Goal: Obtain resource: Obtain resource

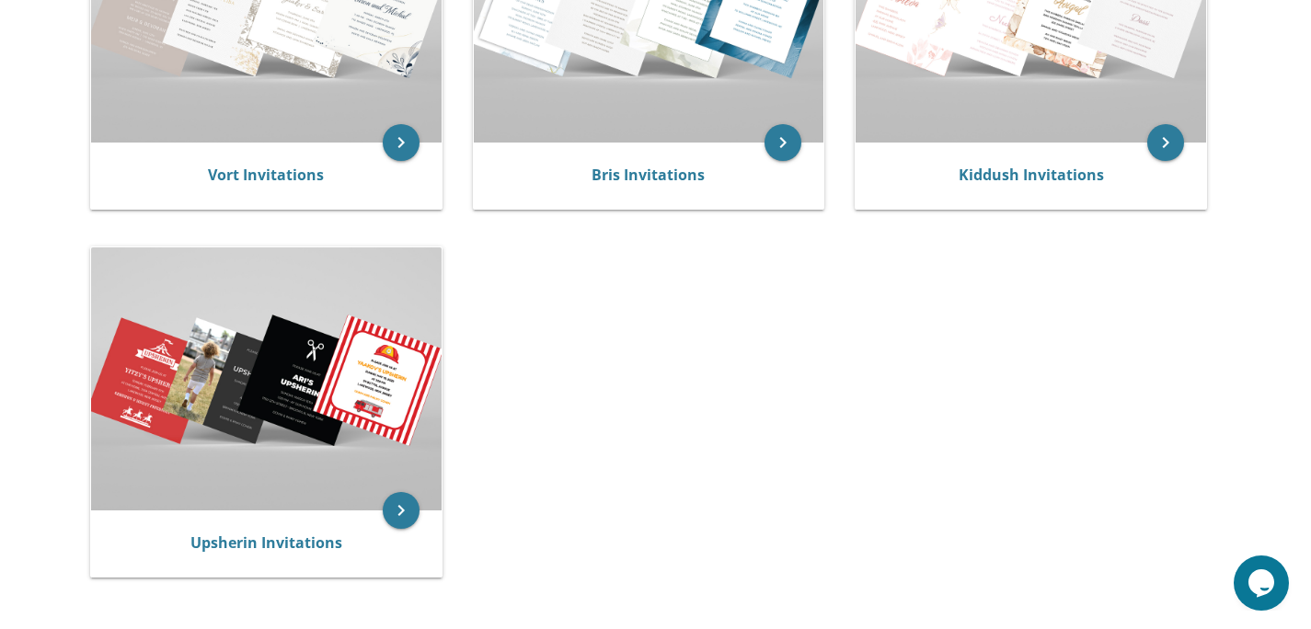
scroll to position [421, 0]
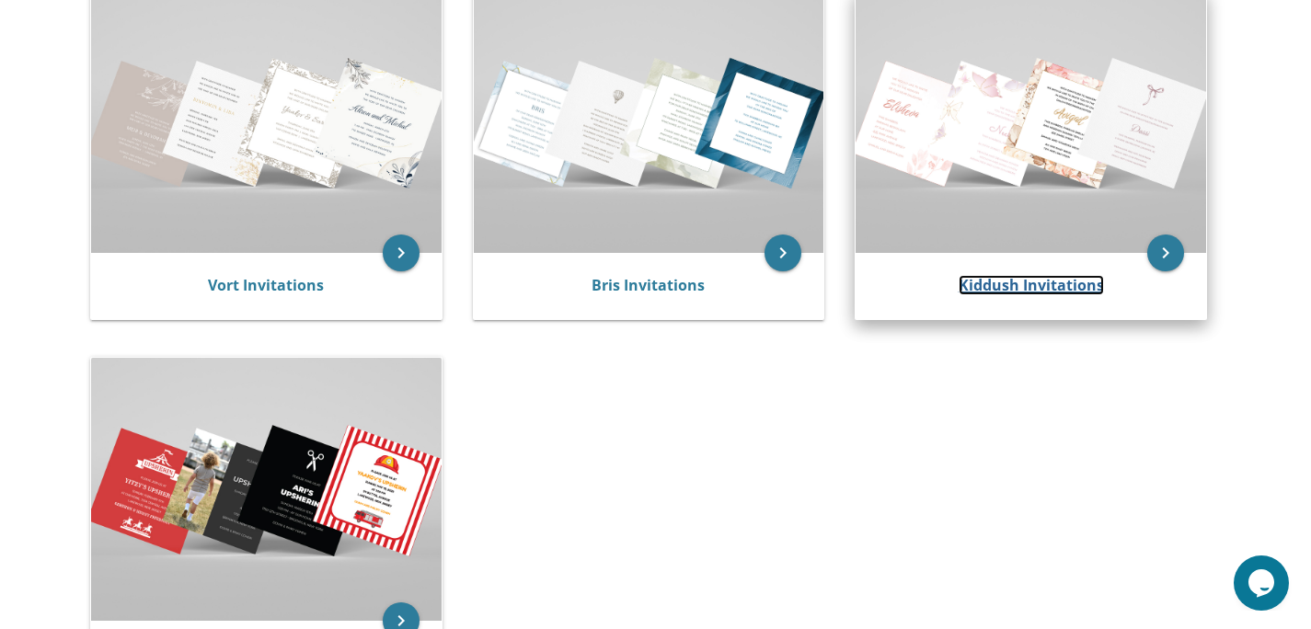
click at [1045, 288] on link "Kiddush Invitations" at bounding box center [1031, 285] width 145 height 20
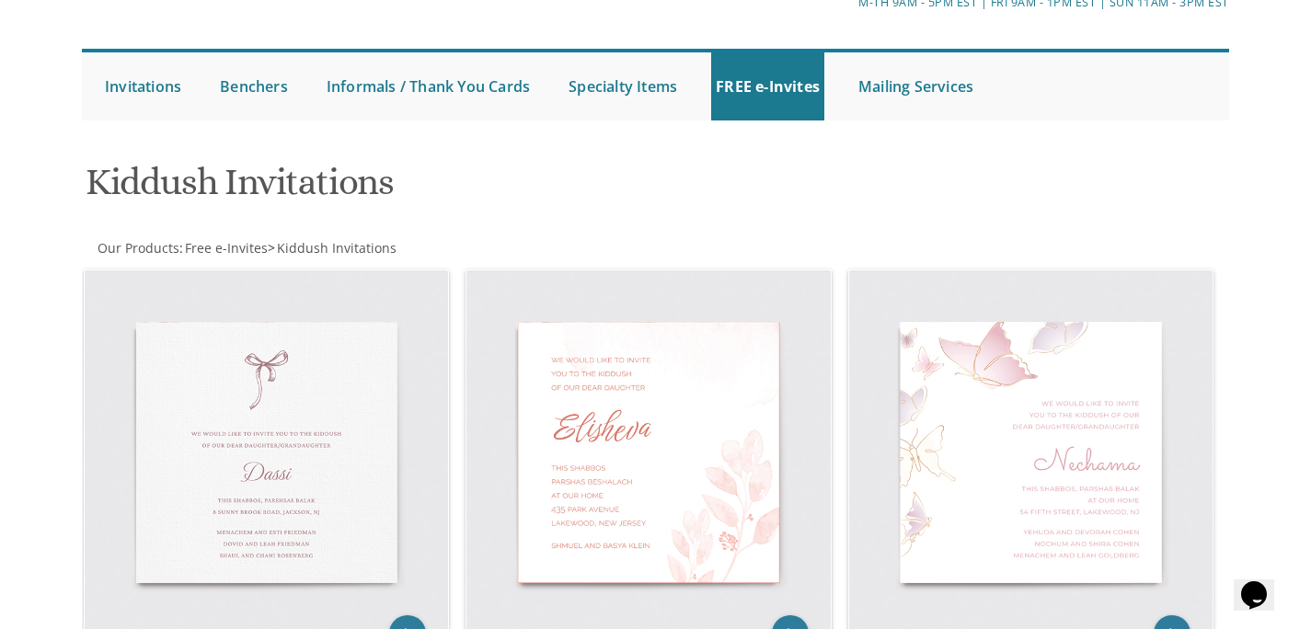
scroll to position [87, 0]
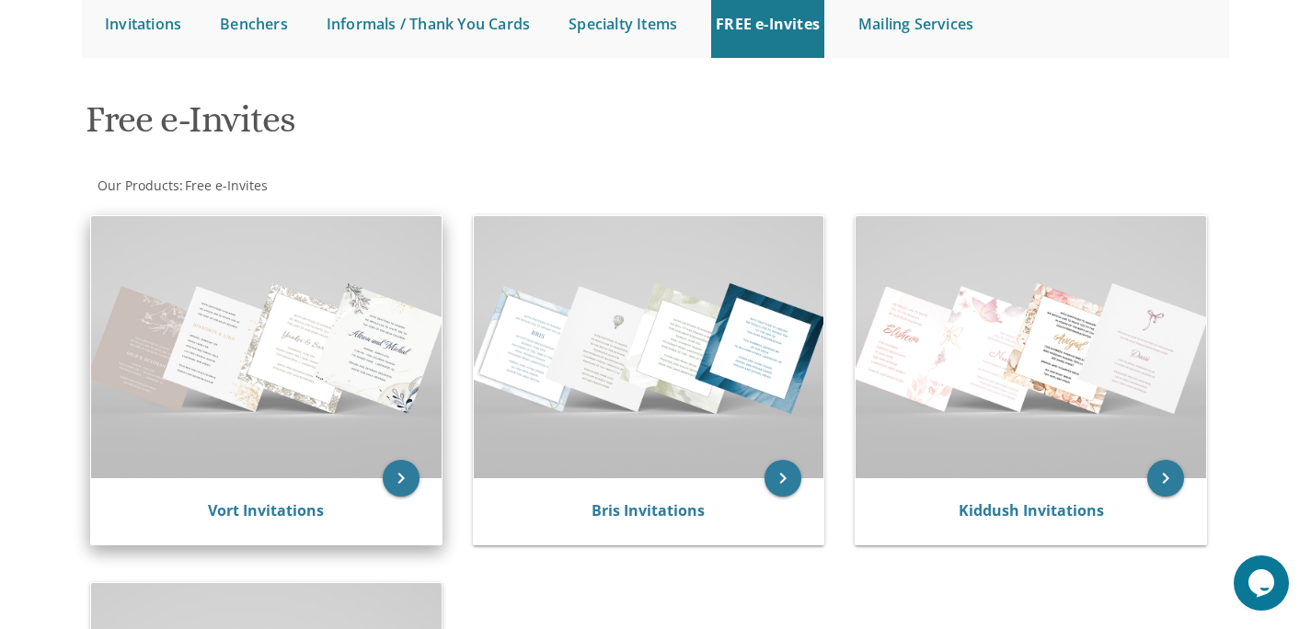
click at [250, 318] on img at bounding box center [266, 347] width 351 height 262
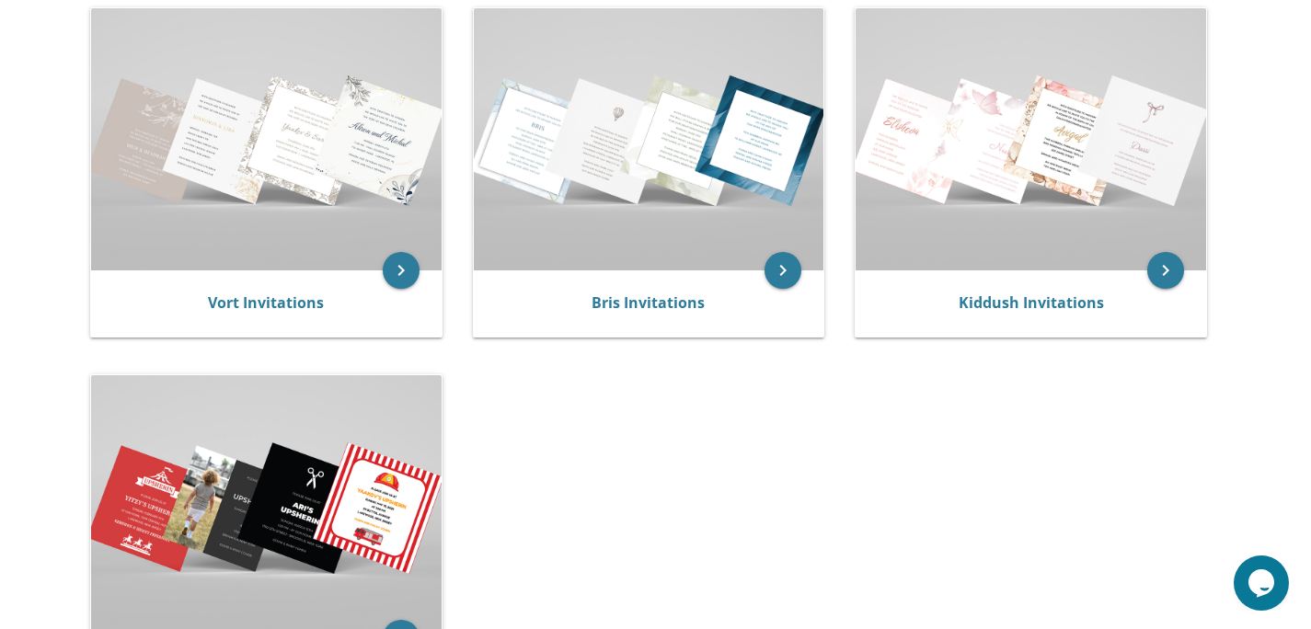
scroll to position [606, 0]
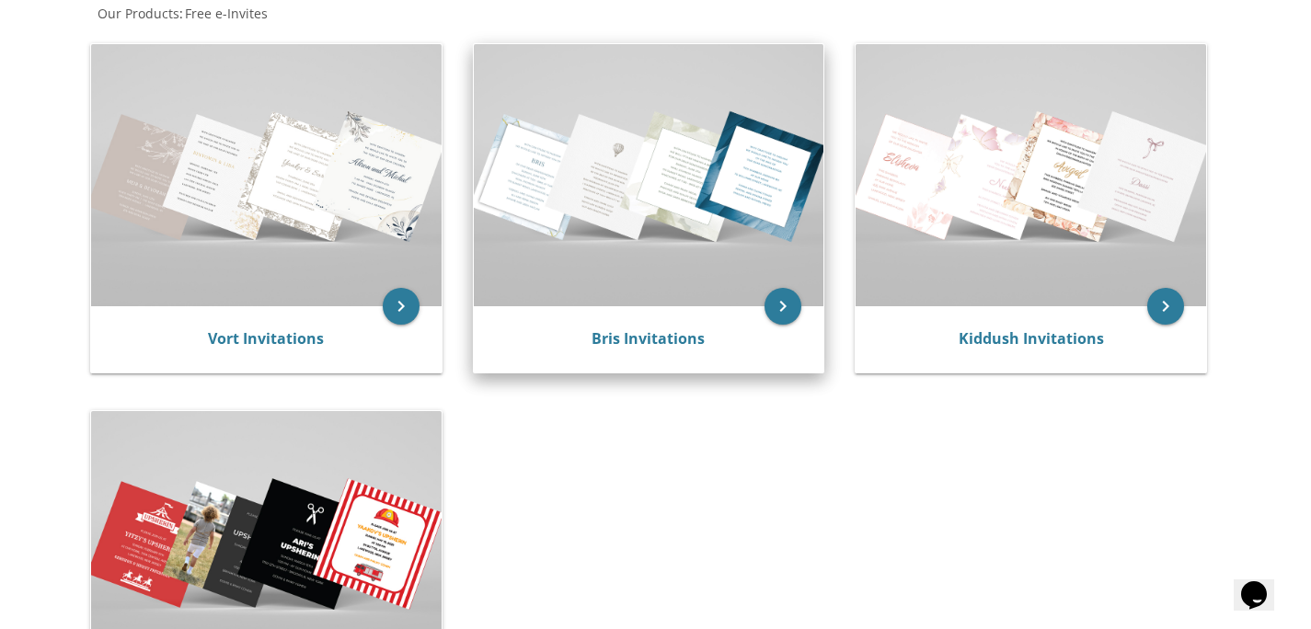
click at [646, 220] on img at bounding box center [649, 175] width 351 height 262
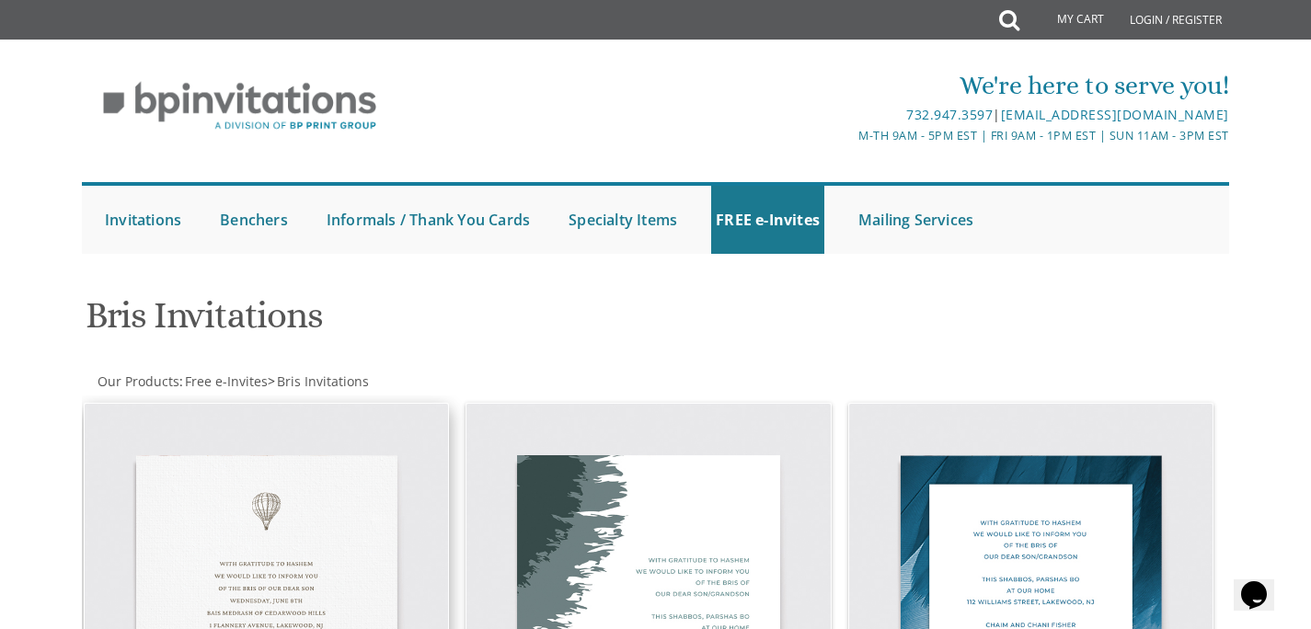
click at [291, 581] on img at bounding box center [267, 586] width 364 height 364
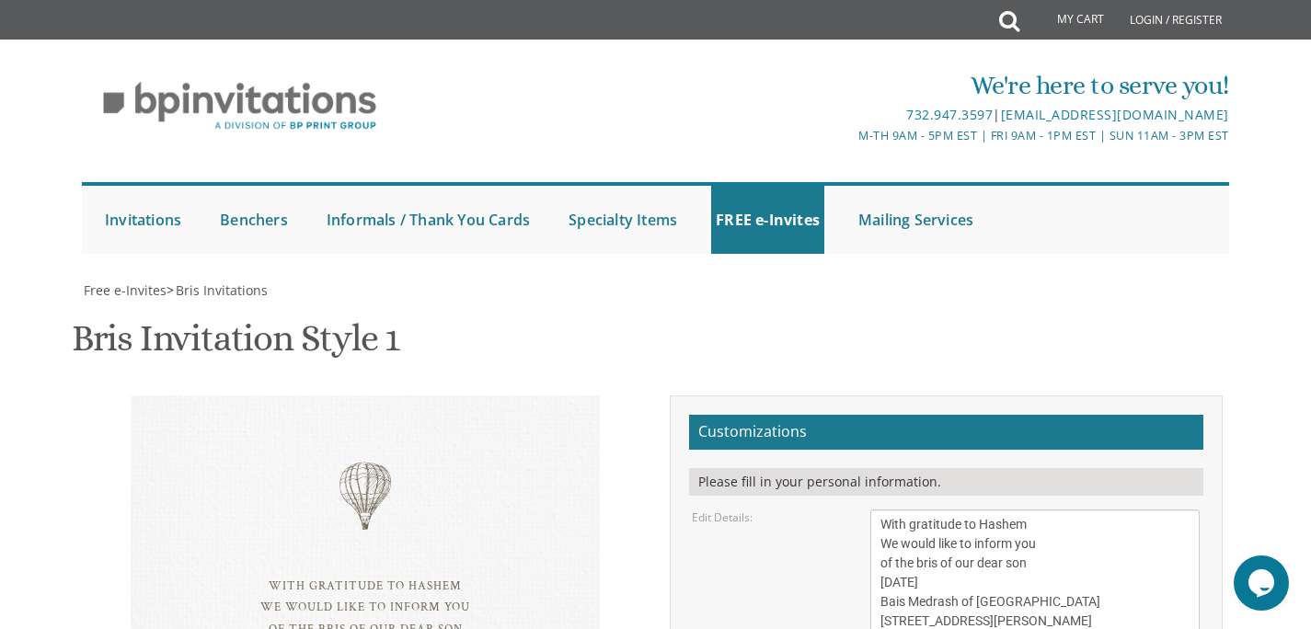
scroll to position [214, 0]
drag, startPoint x: 344, startPoint y: 272, endPoint x: 376, endPoint y: 283, distance: 33.8
click at [376, 396] on div "With gratitude to Hashem We would like to inform you of the bris of our dear so…" at bounding box center [365, 630] width 469 height 469
click at [355, 396] on div "With gratitude to Hashem We would like to inform you of the bris of our dear so…" at bounding box center [365, 630] width 469 height 469
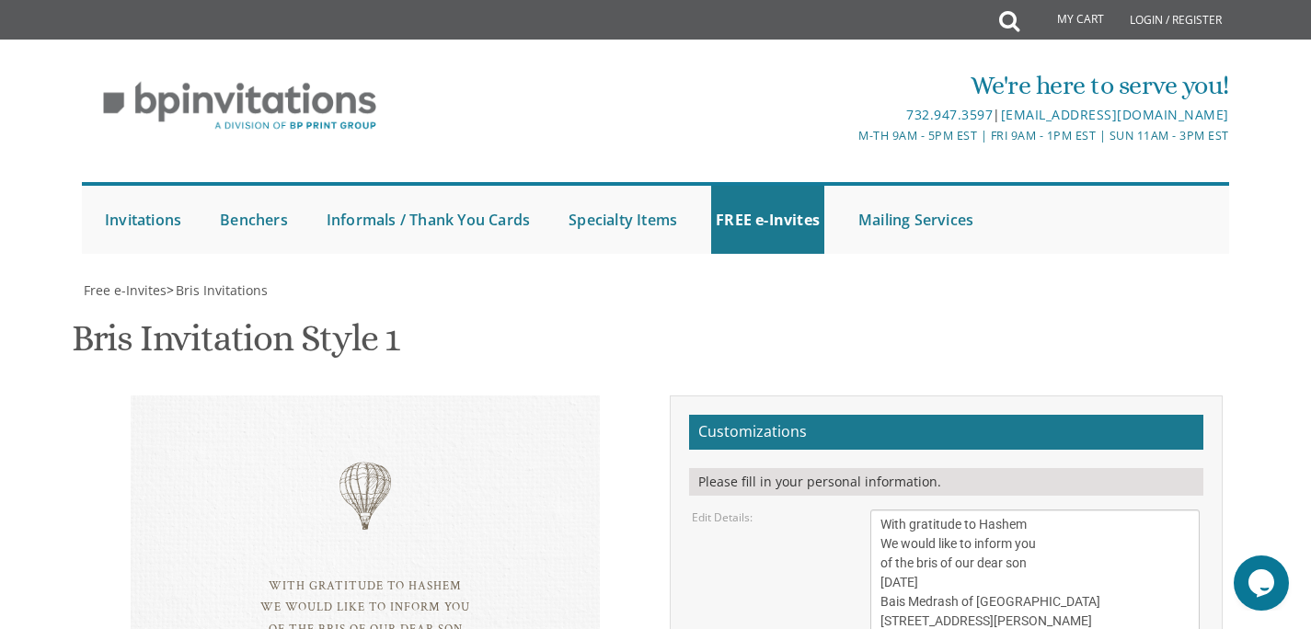
click at [333, 396] on div "With gratitude to Hashem We would like to inform you of the bris of our dear so…" at bounding box center [365, 630] width 469 height 469
drag, startPoint x: 250, startPoint y: 288, endPoint x: 401, endPoint y: 341, distance: 160.1
drag, startPoint x: 401, startPoint y: 342, endPoint x: 534, endPoint y: 303, distance: 138.3
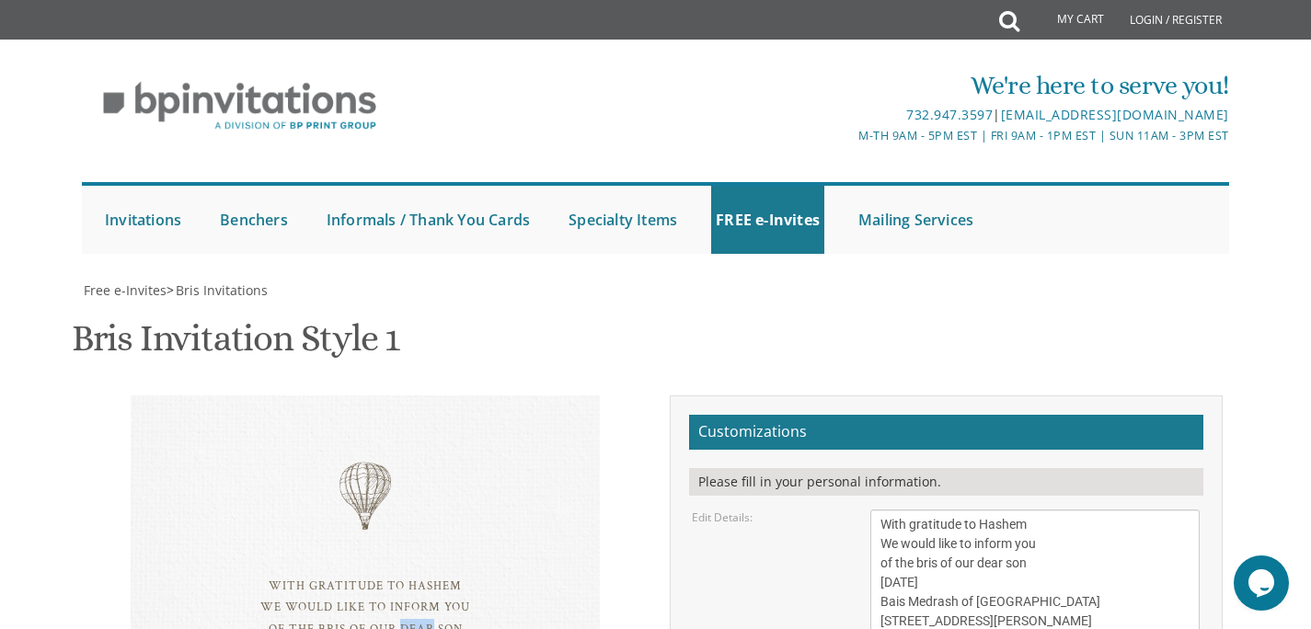
click at [360, 396] on div "With gratitude to Hashem We would like to inform you of the bris of our dear so…" at bounding box center [365, 630] width 469 height 469
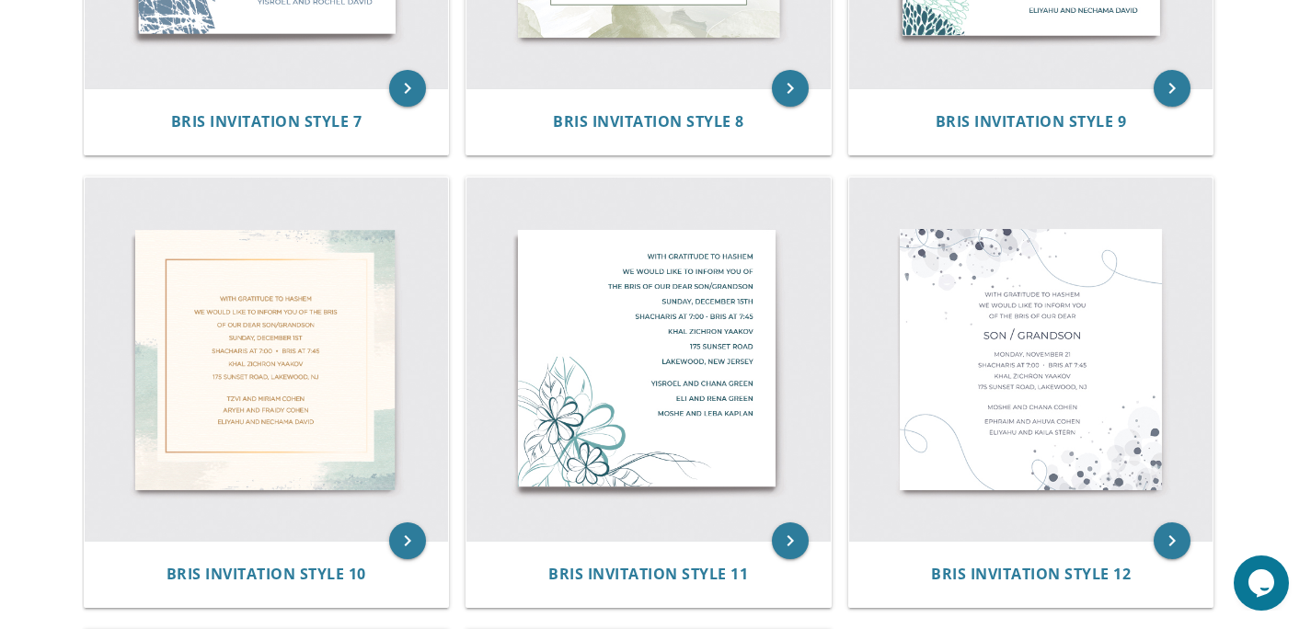
scroll to position [1626, 0]
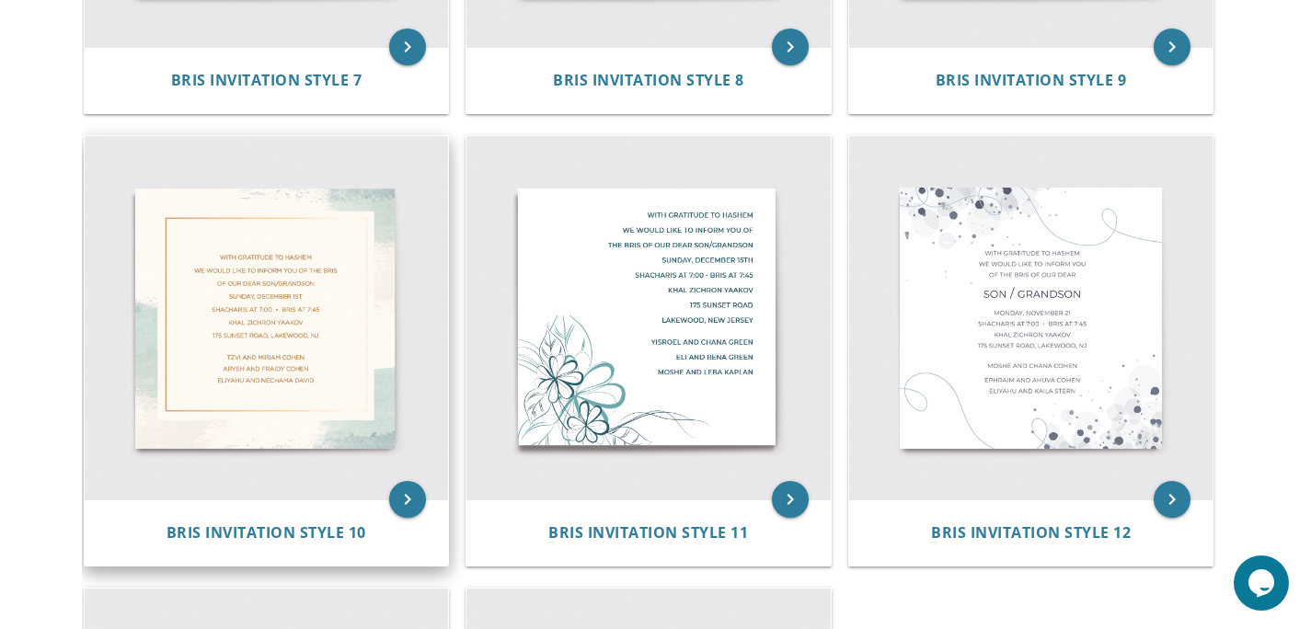
click at [303, 355] on img at bounding box center [267, 318] width 364 height 364
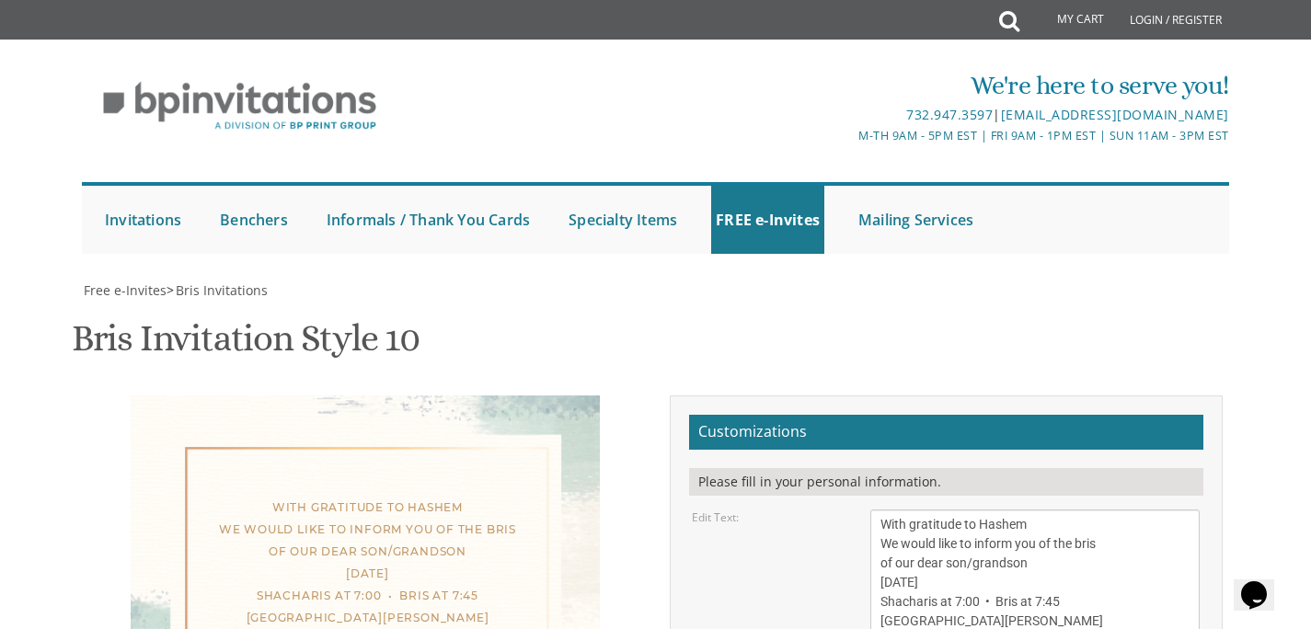
scroll to position [247, 0]
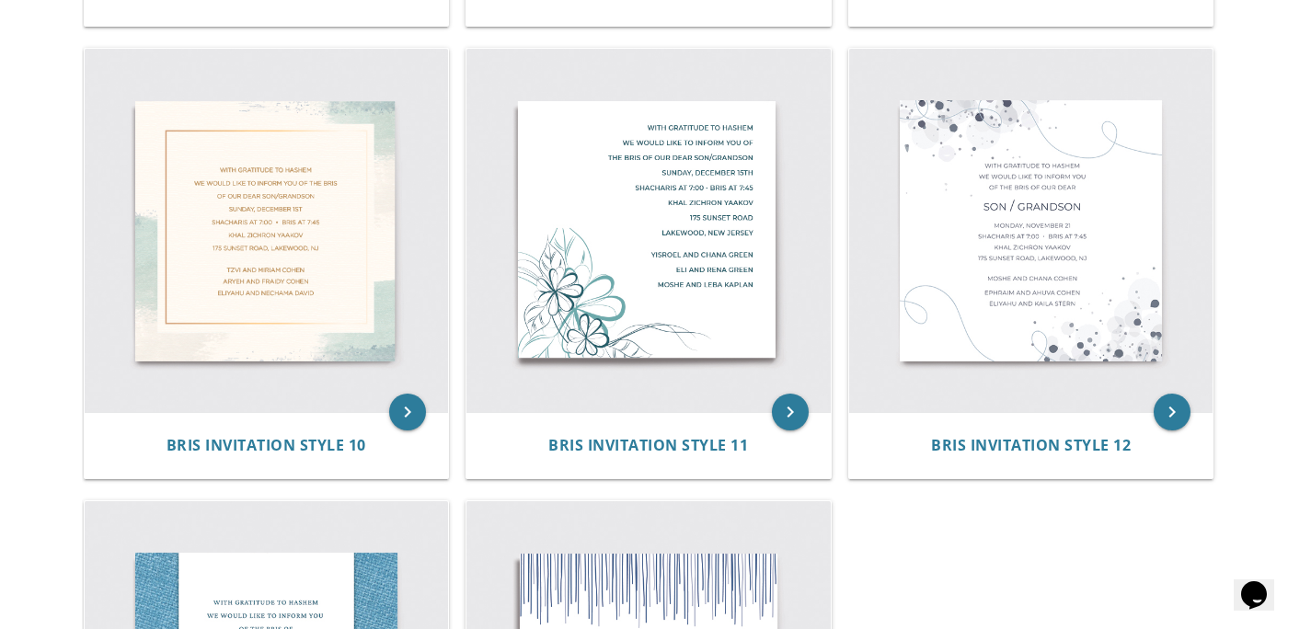
scroll to position [1136, 0]
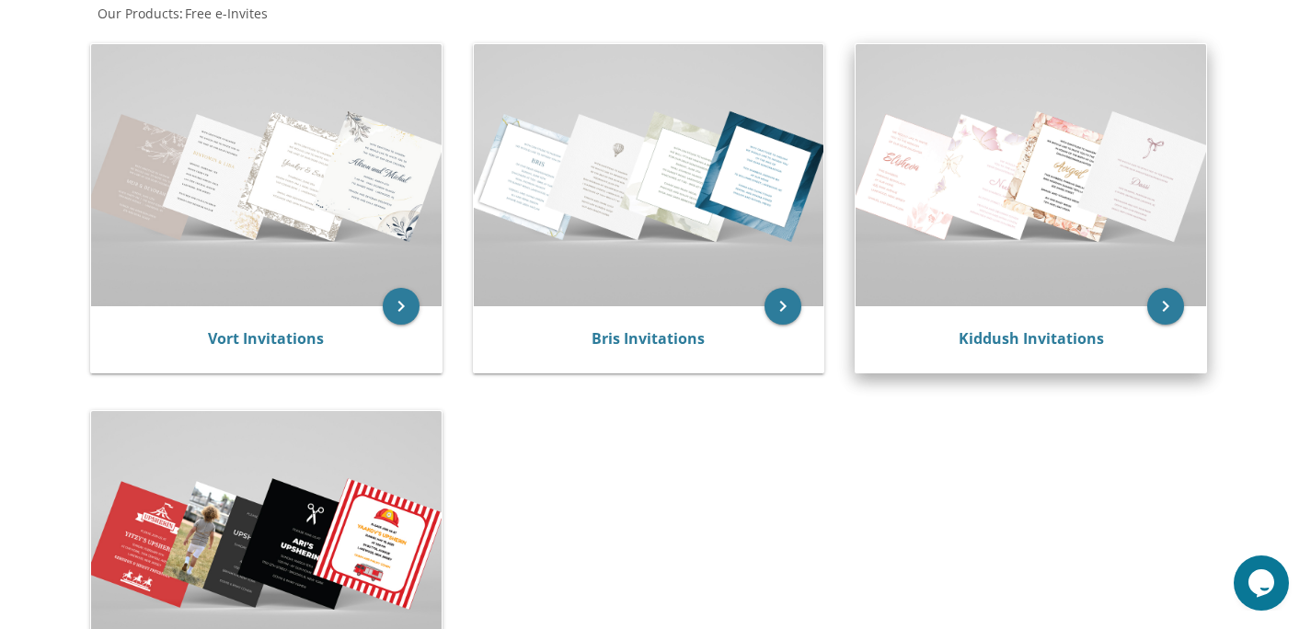
click at [950, 151] on img at bounding box center [1031, 175] width 351 height 262
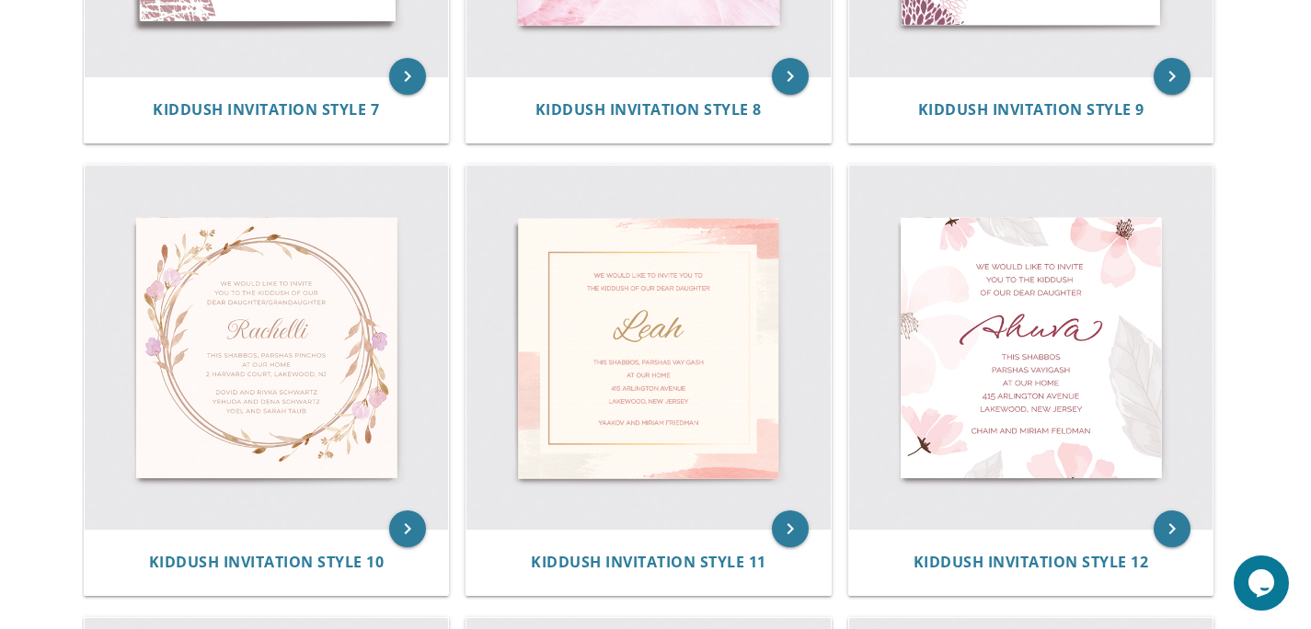
scroll to position [484, 0]
